Goal: Check status

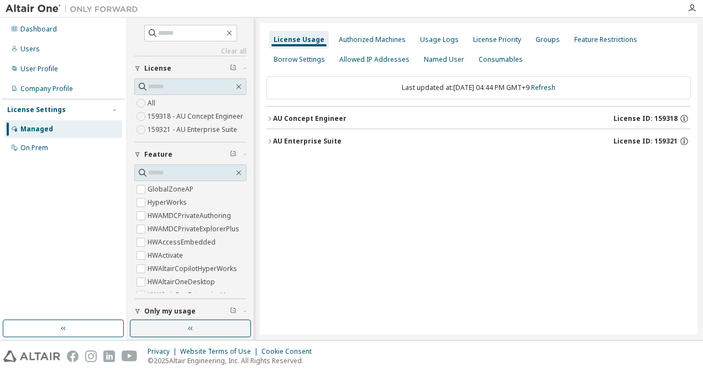
click at [273, 118] on div "AU Concept Engineer" at bounding box center [309, 118] width 73 height 9
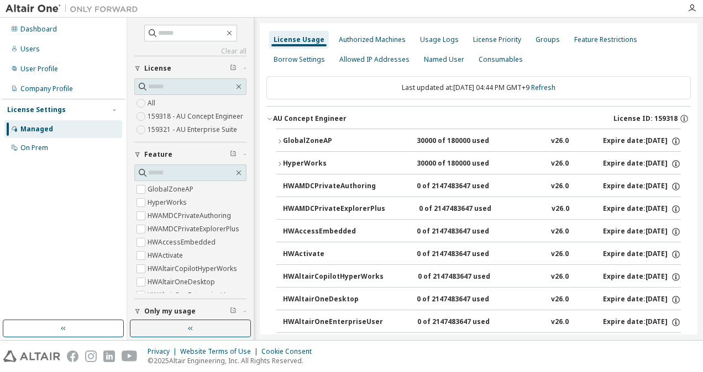
click at [282, 138] on icon "button" at bounding box center [279, 141] width 7 height 7
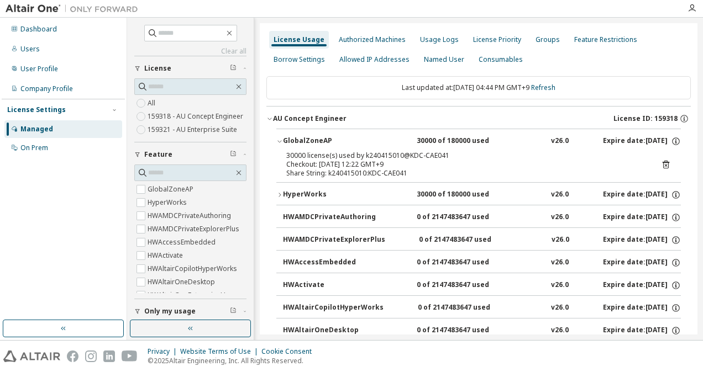
click at [283, 137] on div "GlobalZoneAP" at bounding box center [332, 141] width 99 height 10
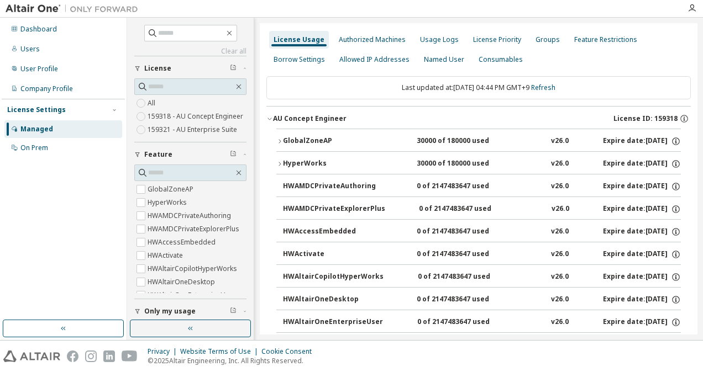
drag, startPoint x: 284, startPoint y: 118, endPoint x: 287, endPoint y: 125, distance: 7.4
click at [284, 118] on div "AU Concept Engineer" at bounding box center [309, 118] width 73 height 9
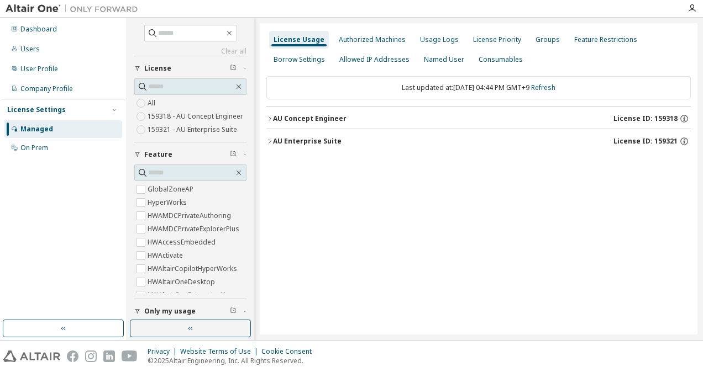
click at [293, 142] on div "AU Enterprise Suite" at bounding box center [307, 141] width 68 height 9
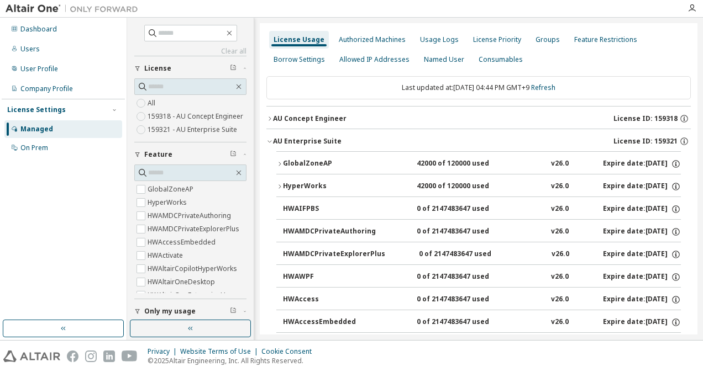
click at [300, 159] on div "GlobalZoneAP" at bounding box center [332, 164] width 99 height 10
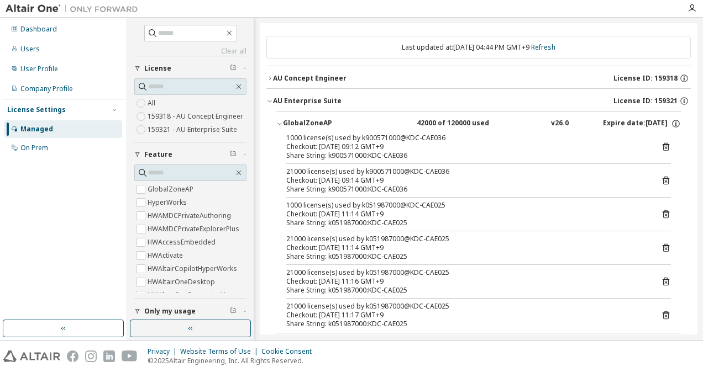
scroll to position [55, 0]
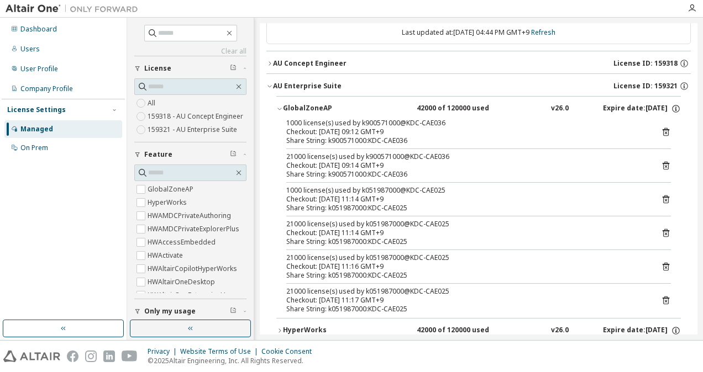
click at [298, 87] on div "AU Enterprise Suite" at bounding box center [307, 86] width 68 height 9
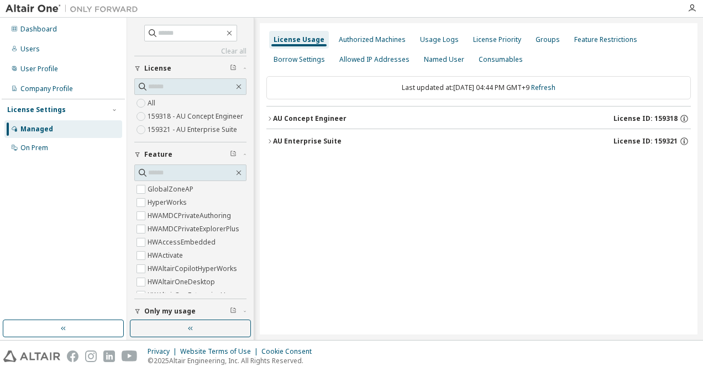
scroll to position [0, 0]
click at [271, 120] on icon "button" at bounding box center [269, 118] width 7 height 7
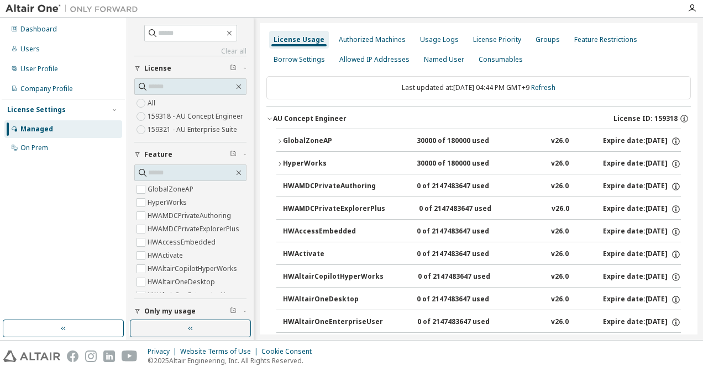
click at [281, 141] on icon "button" at bounding box center [279, 141] width 7 height 7
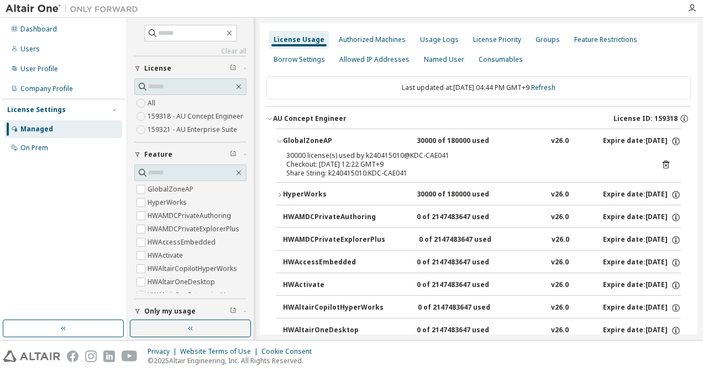
click at [281, 141] on icon "button" at bounding box center [279, 141] width 7 height 7
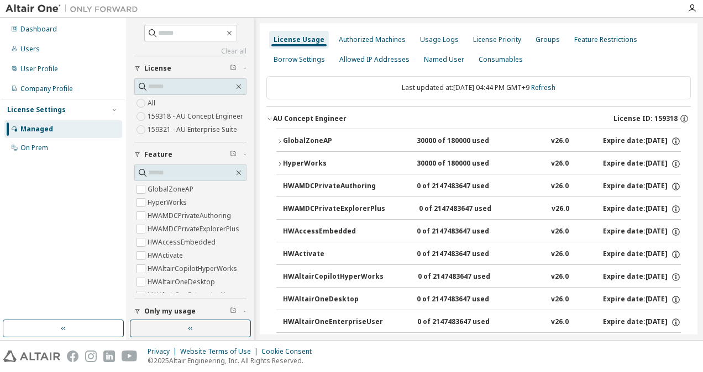
click at [273, 117] on div "AU Concept Engineer" at bounding box center [309, 118] width 73 height 9
